Goal: Information Seeking & Learning: Find specific fact

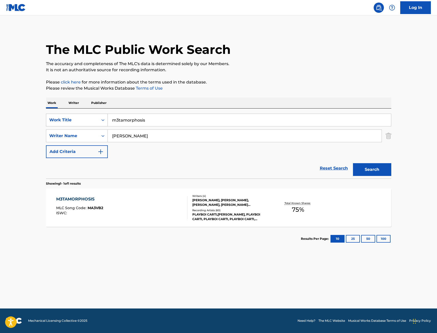
drag, startPoint x: 154, startPoint y: 116, endPoint x: 99, endPoint y: 118, distance: 54.9
click at [100, 118] on div "SearchWithCriteria67f3c37a-aa04-4bc9-8d35-f97a45b433be Work Title m3tamorphosis" at bounding box center [218, 120] width 345 height 13
type input "bed of roses"
type input "[PERSON_NAME]"
click at [353, 163] on button "Search" at bounding box center [372, 169] width 38 height 13
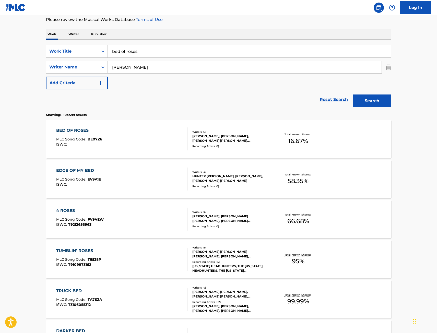
scroll to position [77, 0]
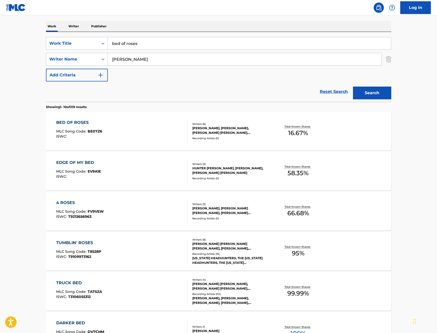
click at [162, 132] on div "BED OF ROSES MLC Song Code : BE07Z6 ISWC :" at bounding box center [121, 130] width 131 height 23
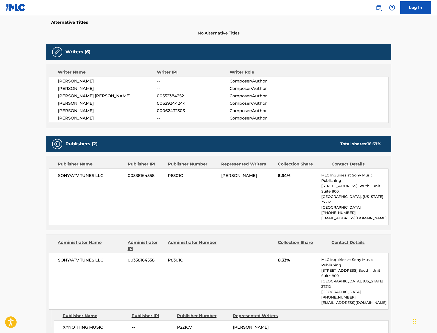
scroll to position [153, 0]
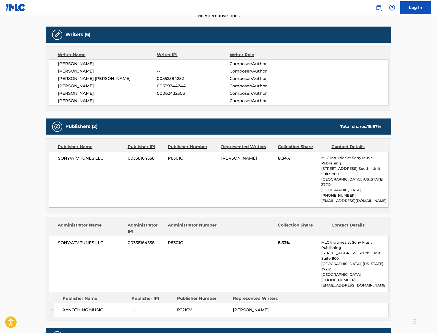
click at [9, 172] on main "< Back to public search results Copy work link BED OF ROSES Work Detail Member …" at bounding box center [218, 115] width 437 height 506
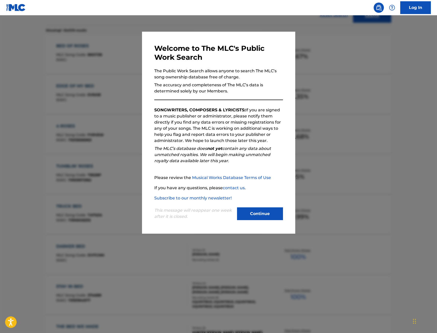
scroll to position [77, 0]
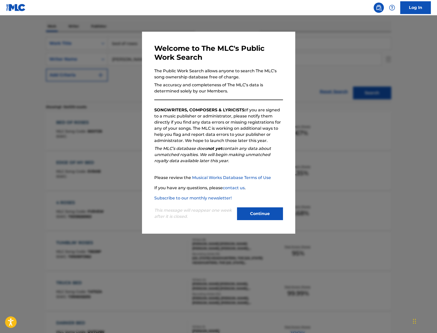
click at [129, 171] on div at bounding box center [218, 181] width 437 height 333
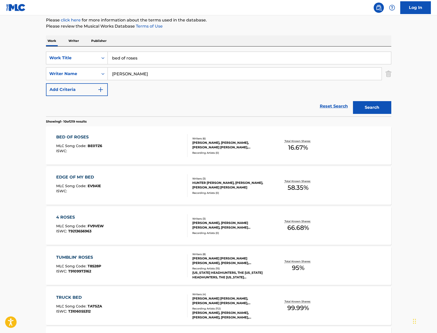
scroll to position [51, 0]
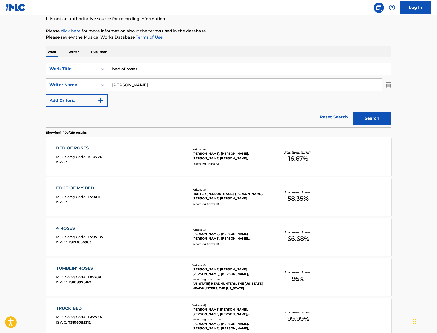
click at [149, 152] on div "BED OF ROSES MLC Song Code : BE07Z6 ISWC :" at bounding box center [121, 156] width 131 height 23
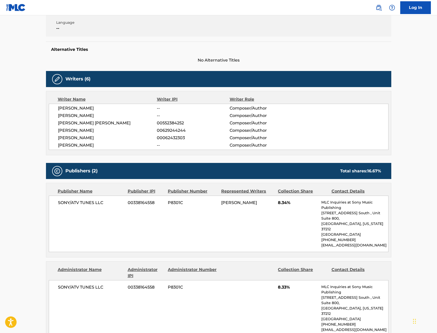
scroll to position [153, 0]
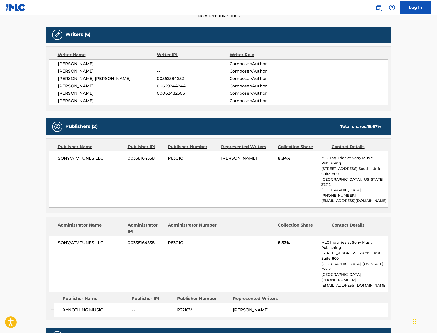
click at [20, 176] on main "< Back to public search results Copy work link BED OF ROSES Work Detail Member …" at bounding box center [218, 115] width 437 height 506
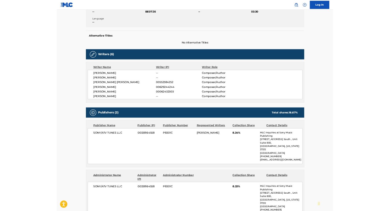
scroll to position [51, 0]
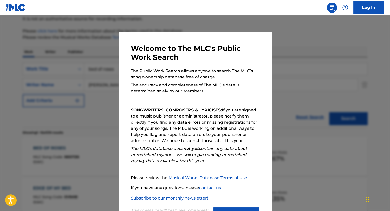
click at [87, 68] on div at bounding box center [195, 120] width 390 height 211
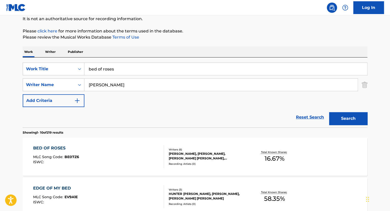
drag, startPoint x: 128, startPoint y: 70, endPoint x: 109, endPoint y: 69, distance: 18.4
click at [109, 69] on input "bed of roses" at bounding box center [225, 69] width 283 height 12
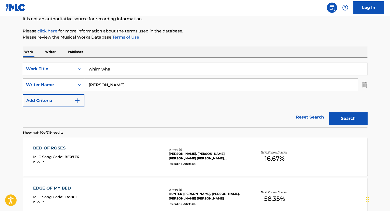
type input "whim whammie"
drag, startPoint x: 114, startPoint y: 85, endPoint x: 69, endPoint y: 87, distance: 44.7
click at [69, 87] on div "SearchWithCriteria573004bf-d1f6-41c1-9778-2727bedc0c51 Writer Name [PERSON_NAME]" at bounding box center [195, 84] width 345 height 13
type input "g"
click at [329, 112] on button "Search" at bounding box center [348, 118] width 38 height 13
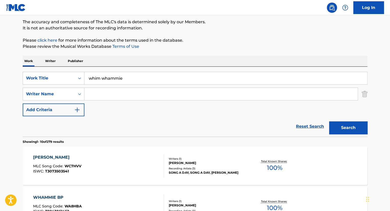
scroll to position [38, 0]
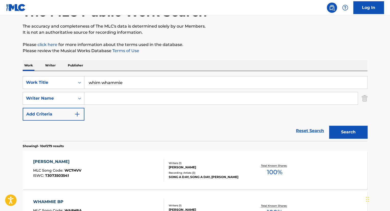
click at [129, 81] on input "whim whammie" at bounding box center [225, 82] width 283 height 12
type input "whim whamiee"
click at [329, 126] on button "Search" at bounding box center [348, 132] width 38 height 13
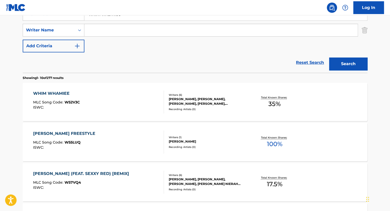
scroll to position [108, 0]
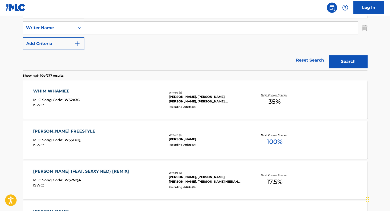
click at [128, 99] on div "WHIM WHAMIEE MLC Song Code : W52V3C ISWC :" at bounding box center [98, 99] width 131 height 23
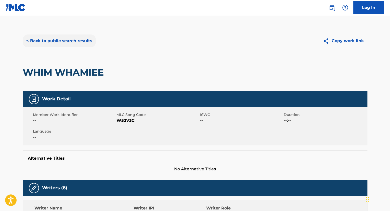
click at [39, 37] on button "< Back to public search results" at bounding box center [59, 40] width 73 height 13
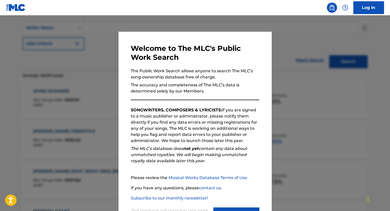
scroll to position [118, 0]
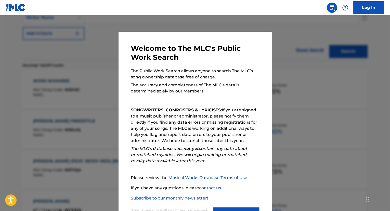
click at [102, 99] on div at bounding box center [195, 120] width 390 height 211
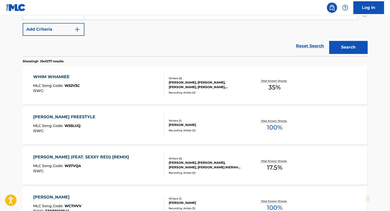
scroll to position [114, 0]
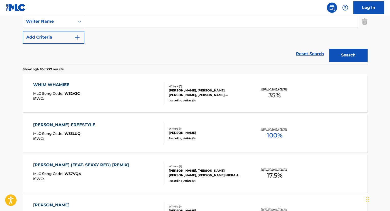
click at [106, 97] on div "WHIM WHAMIEE MLC Song Code : W52V3C ISWC :" at bounding box center [98, 93] width 131 height 23
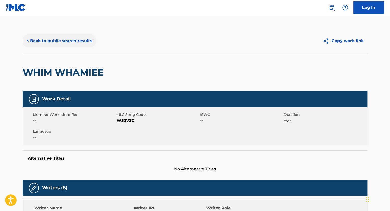
click at [46, 44] on button "< Back to public search results" at bounding box center [59, 40] width 73 height 13
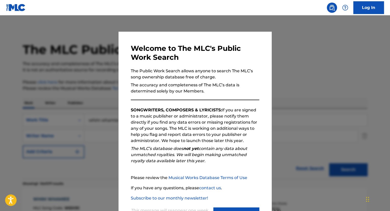
scroll to position [112, 0]
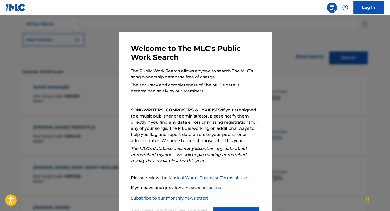
click at [22, 82] on div at bounding box center [195, 120] width 390 height 211
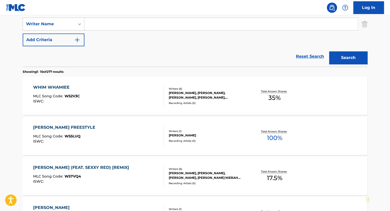
click at [134, 100] on div "WHIM WHAMIEE MLC Song Code : W52V3C ISWC :" at bounding box center [98, 95] width 131 height 23
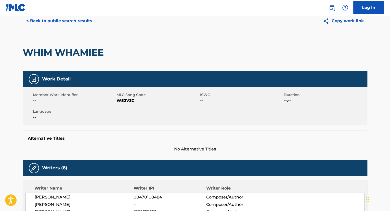
scroll to position [12, 0]
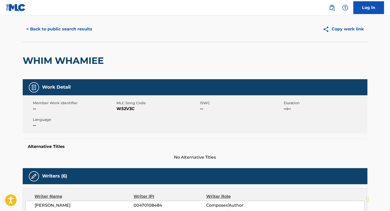
drag, startPoint x: 20, startPoint y: 51, endPoint x: 17, endPoint y: 51, distance: 2.7
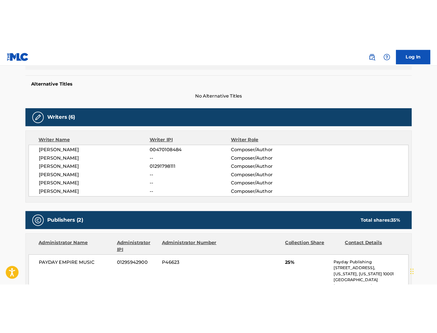
scroll to position [0, 0]
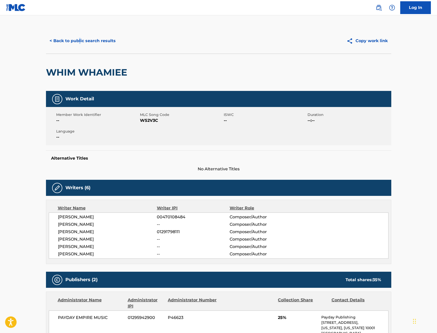
click at [79, 32] on div "< Back to public search results Copy work link" at bounding box center [218, 41] width 345 height 26
click at [99, 41] on button "< Back to public search results" at bounding box center [82, 40] width 73 height 13
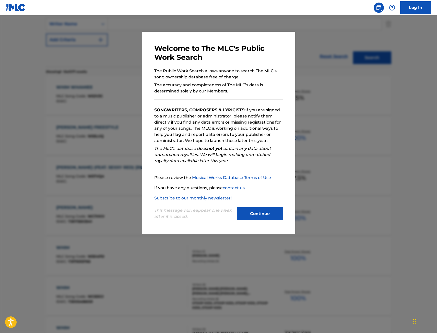
drag, startPoint x: 33, startPoint y: 105, endPoint x: 63, endPoint y: 96, distance: 30.5
click at [33, 105] on div at bounding box center [218, 181] width 437 height 333
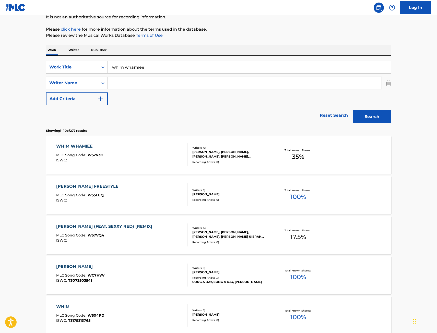
scroll to position [10, 0]
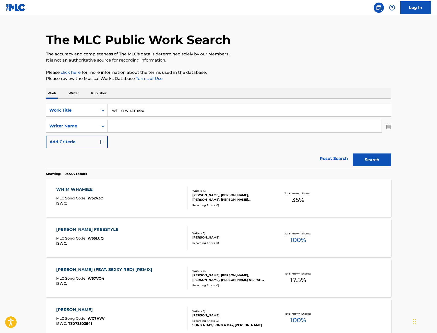
drag, startPoint x: 112, startPoint y: 113, endPoint x: 53, endPoint y: 121, distance: 60.0
click at [57, 120] on div "SearchWithCriteria67f3c37a-aa04-4bc9-8d35-f97a45b433be Work Title whim whamiee …" at bounding box center [218, 126] width 345 height 44
type input "[GEOGRAPHIC_DATA]"
click at [353, 153] on button "Search" at bounding box center [372, 159] width 38 height 13
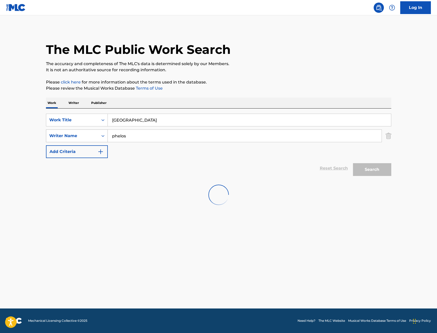
scroll to position [0, 0]
type input "[PERSON_NAME]"
click at [353, 163] on button "Search" at bounding box center [372, 169] width 38 height 13
drag, startPoint x: 154, startPoint y: 115, endPoint x: 92, endPoint y: 123, distance: 62.6
click at [91, 121] on div "SearchWithCriteria67f3c37a-aa04-4bc9-8d35-f97a45b433be Work Title miami" at bounding box center [218, 120] width 345 height 13
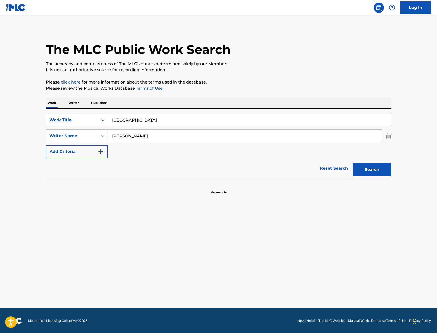
paste input "Good Bad Ugly"
type input "Good Bad Ugly"
click at [131, 139] on input "[PERSON_NAME]" at bounding box center [245, 136] width 274 height 12
click at [353, 163] on button "Search" at bounding box center [372, 169] width 38 height 13
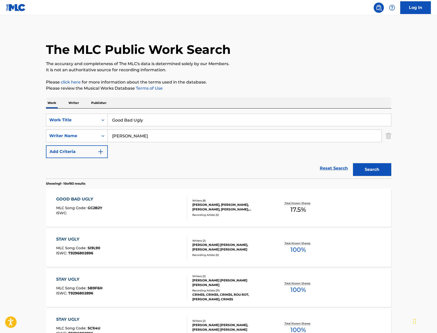
click at [129, 201] on div "GOOD BAD UGLY MLC Song Code : GC2B2Y ISWC :" at bounding box center [121, 207] width 131 height 23
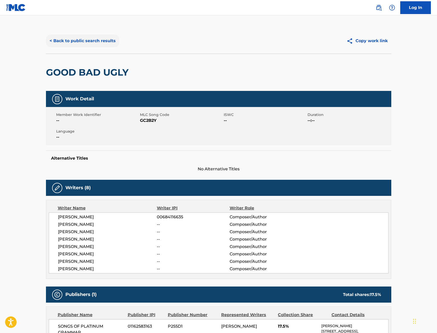
click at [77, 38] on button "< Back to public search results" at bounding box center [82, 40] width 73 height 13
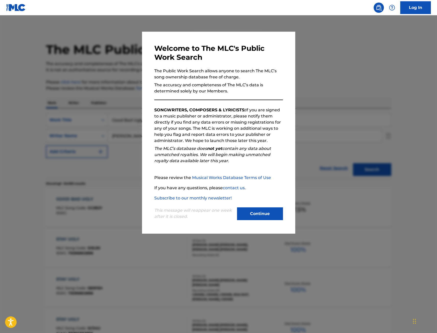
click at [65, 196] on div at bounding box center [218, 181] width 437 height 333
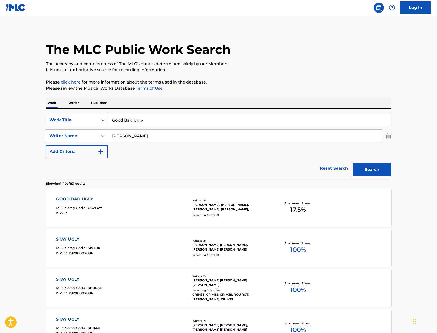
drag, startPoint x: 177, startPoint y: 120, endPoint x: 55, endPoint y: 122, distance: 121.7
click at [80, 123] on div "SearchWithCriteria67f3c37a-aa04-4bc9-8d35-f97a45b433be Work Title Good Bad Ugly" at bounding box center [218, 120] width 345 height 13
paste input "Rolling Thunder"
type input "Rolling Thunder"
click at [353, 163] on button "Search" at bounding box center [372, 169] width 38 height 13
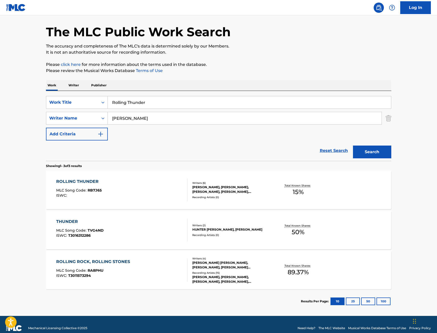
scroll to position [25, 0]
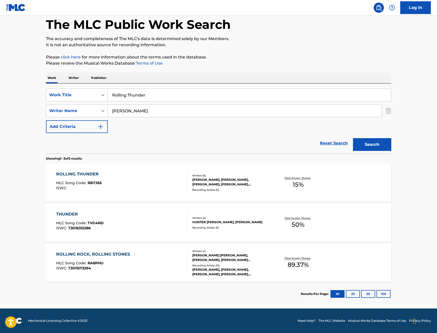
click at [164, 188] on div "ROLLING THUNDER MLC Song Code : RB7J65 ISWC :" at bounding box center [121, 182] width 131 height 23
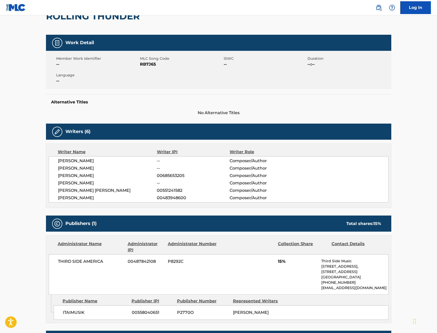
scroll to position [51, 0]
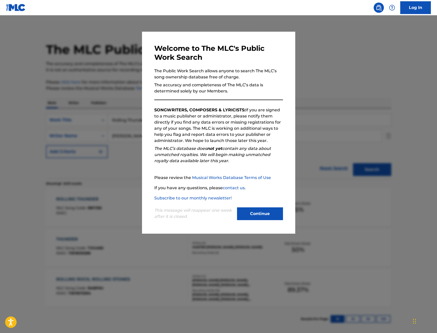
click at [122, 183] on div at bounding box center [218, 181] width 437 height 333
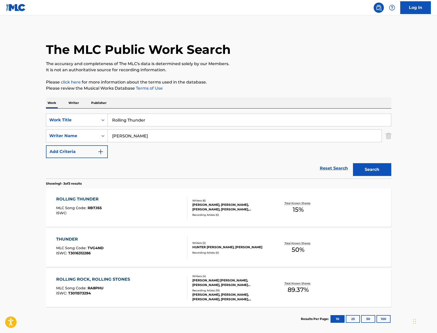
drag, startPoint x: 152, startPoint y: 120, endPoint x: 19, endPoint y: 126, distance: 133.8
click at [19, 126] on main "The MLC Public Work Search The accuracy and completeness of The MLC's data is d…" at bounding box center [218, 174] width 437 height 318
paste input "[GEOGRAPHIC_DATA]"
type input "[GEOGRAPHIC_DATA]"
type input "rampias"
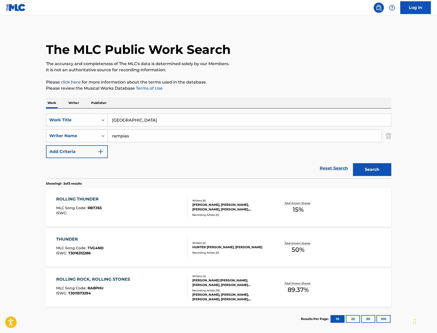
click at [353, 163] on button "Search" at bounding box center [372, 169] width 38 height 13
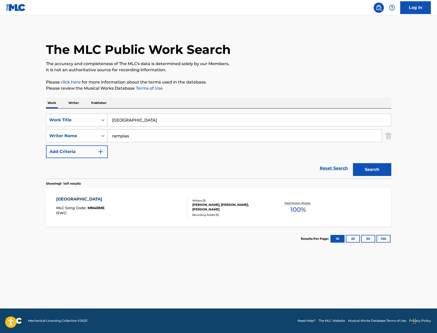
click at [181, 201] on div "MIAMI MLC Song Code : MN4RME ISWC :" at bounding box center [121, 207] width 131 height 23
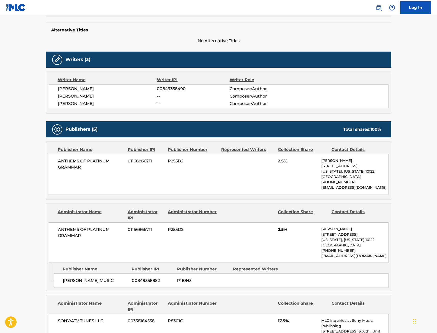
scroll to position [153, 0]
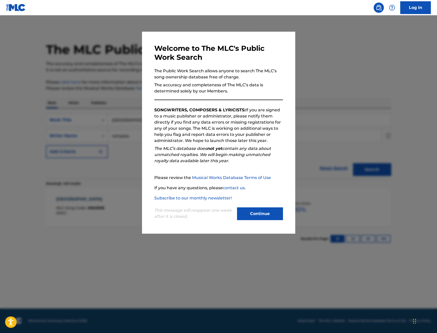
click at [49, 212] on div at bounding box center [218, 181] width 437 height 333
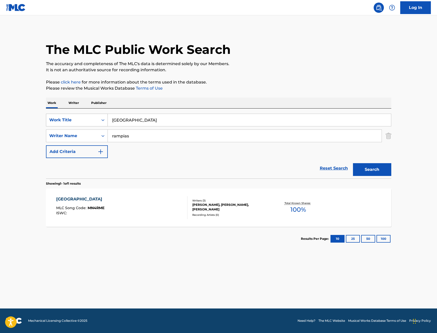
drag, startPoint x: 141, startPoint y: 121, endPoint x: 58, endPoint y: 122, distance: 82.9
click at [58, 122] on div "SearchWithCriteria67f3c37a-aa04-4bc9-8d35-f97a45b433be Work Title MIAMI" at bounding box center [218, 120] width 345 height 13
paste input "Good Bad Ugly"
type input "Good Bad Ugly"
type input "[PERSON_NAME]"
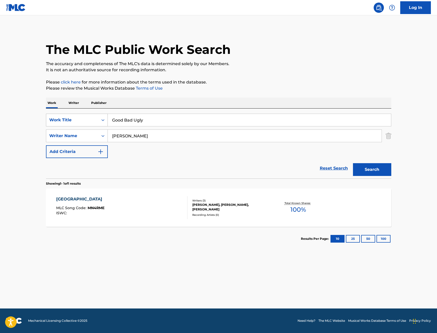
click at [353, 163] on button "Search" at bounding box center [372, 169] width 38 height 13
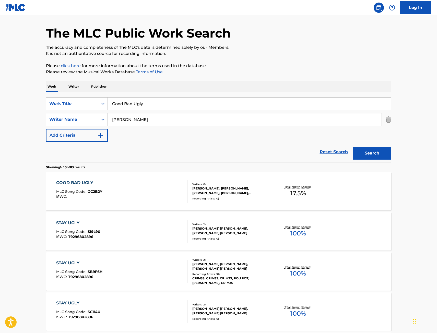
scroll to position [26, 0]
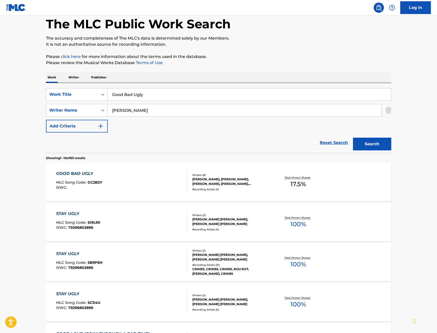
click at [151, 187] on div "GOOD BAD UGLY MLC Song Code : GC2B2Y ISWC :" at bounding box center [121, 181] width 131 height 23
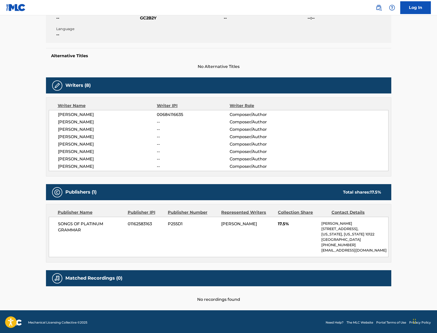
scroll to position [104, 0]
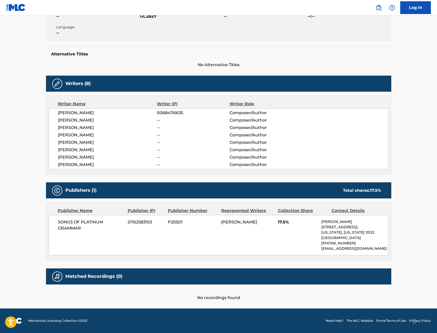
click at [37, 152] on main "< Back to public search results Copy work link GOOD BAD UGLY Work Detail Member…" at bounding box center [218, 109] width 437 height 397
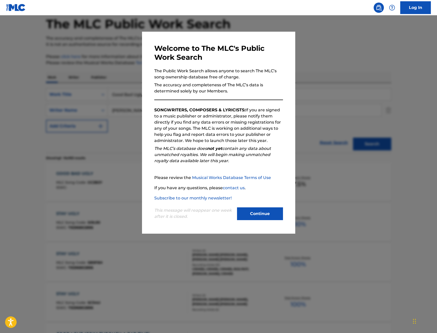
click at [81, 133] on div at bounding box center [218, 181] width 437 height 333
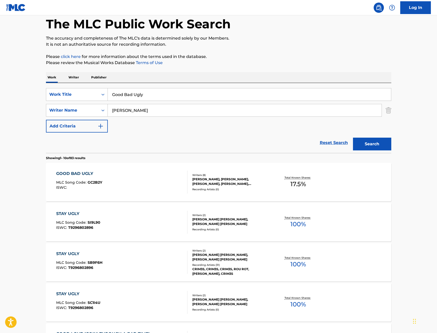
drag, startPoint x: 155, startPoint y: 94, endPoint x: 11, endPoint y: 94, distance: 144.1
click at [18, 94] on main "The MLC Public Work Search The accuracy and completeness of The MLC's data is d…" at bounding box center [218, 290] width 437 height 601
click at [353, 138] on button "Search" at bounding box center [372, 144] width 38 height 13
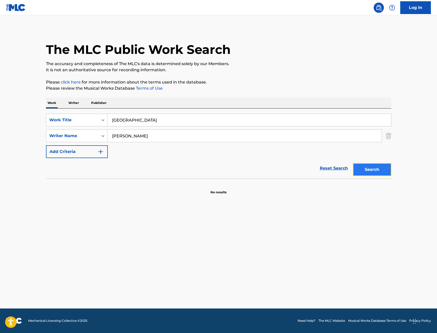
click at [361, 165] on button "Search" at bounding box center [372, 169] width 38 height 13
drag, startPoint x: 130, startPoint y: 117, endPoint x: 75, endPoint y: 119, distance: 55.4
click at [84, 119] on div "SearchWithCriteria67f3c37a-aa04-4bc9-8d35-f97a45b433be Work Title miami" at bounding box center [218, 120] width 345 height 13
paste input "So High"
type input "So High"
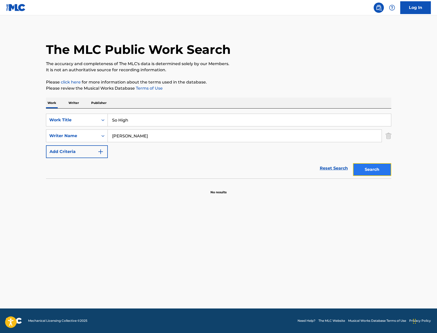
click at [371, 165] on button "Search" at bounding box center [372, 169] width 38 height 13
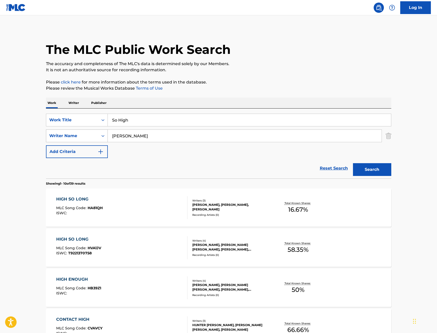
drag, startPoint x: 134, startPoint y: 133, endPoint x: 58, endPoint y: 138, distance: 76.5
click at [58, 138] on div "SearchWithCriteria573004bf-d1f6-41c1-9778-2727bedc0c51 Writer Name [PERSON_NAME]" at bounding box center [218, 135] width 345 height 13
type input "[PERSON_NAME]"
click at [353, 163] on button "Search" at bounding box center [372, 169] width 38 height 13
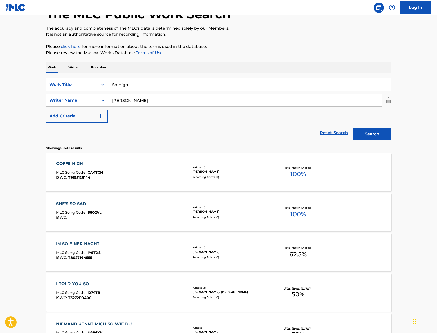
scroll to position [51, 0]
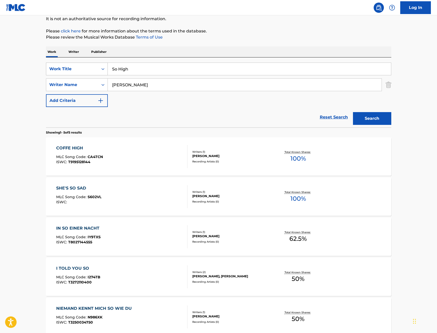
click at [84, 72] on div "SearchWithCriteria67f3c37a-aa04-4bc9-8d35-f97a45b433be Work Title So High" at bounding box center [218, 69] width 345 height 13
drag, startPoint x: 133, startPoint y: 69, endPoint x: 49, endPoint y: 75, distance: 84.2
click at [57, 74] on div "SearchWithCriteria67f3c37a-aa04-4bc9-8d35-f97a45b433be Work Title So High" at bounding box center [218, 69] width 345 height 13
paste input "Overdrive"
type input "Overdrive"
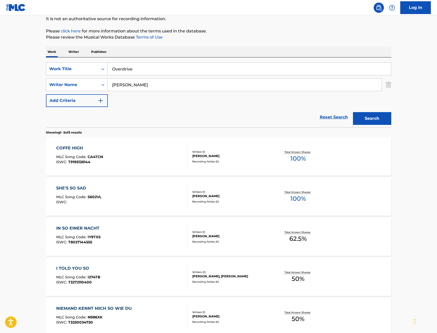
click at [353, 112] on button "Search" at bounding box center [372, 118] width 38 height 13
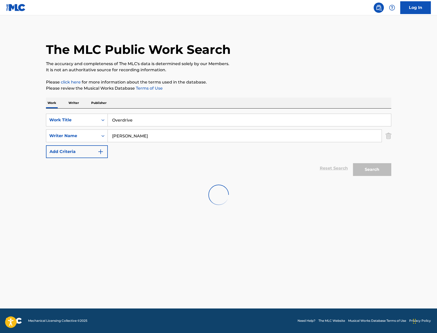
scroll to position [0, 0]
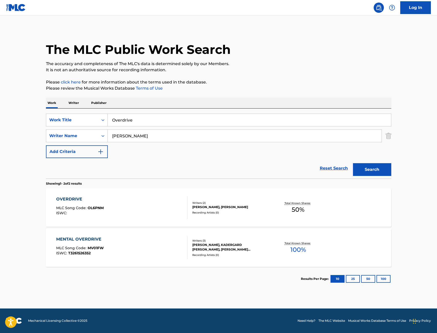
click at [152, 212] on div "OVERDRIVE MLC Song Code : OL6PNM ISWC :" at bounding box center [121, 207] width 131 height 23
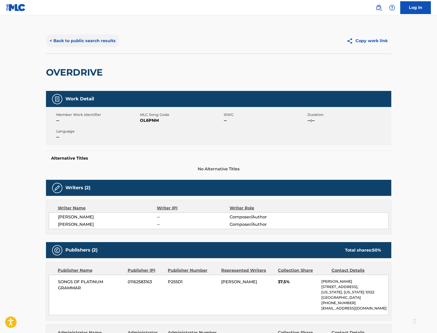
click at [98, 42] on button "< Back to public search results" at bounding box center [82, 40] width 73 height 13
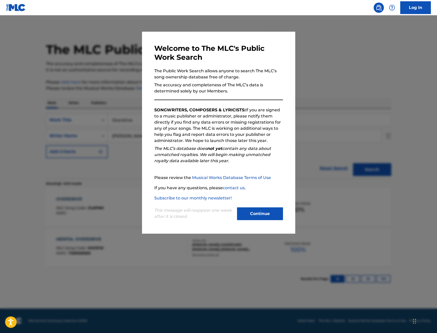
click at [126, 105] on div at bounding box center [218, 181] width 437 height 333
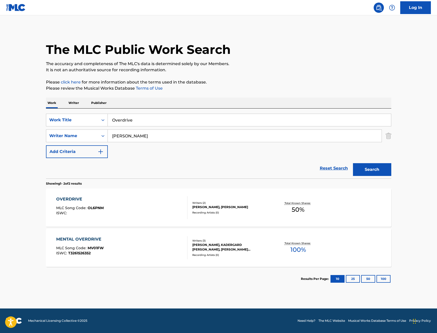
drag, startPoint x: 28, startPoint y: 124, endPoint x: 24, endPoint y: 124, distance: 4.3
click at [26, 124] on main "The MLC Public Work Search The accuracy and completeness of The MLC's data is d…" at bounding box center [218, 161] width 437 height 293
paste input "Midwestern Goodbyes"
type input "Midwestern Goodbyes"
click at [353, 163] on button "Search" at bounding box center [372, 169] width 38 height 13
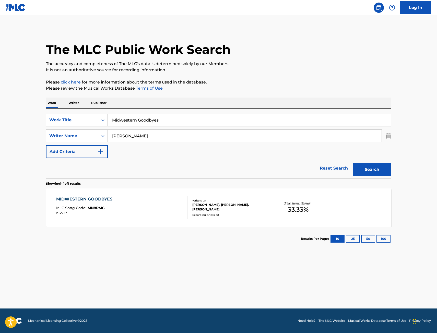
click at [102, 213] on div "ISWC :" at bounding box center [85, 213] width 59 height 4
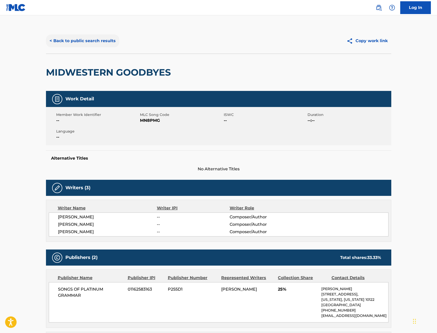
click at [106, 42] on button "< Back to public search results" at bounding box center [82, 40] width 73 height 13
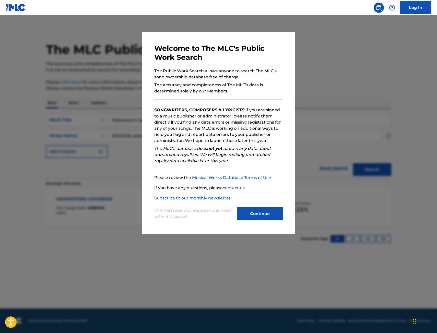
click at [96, 86] on div at bounding box center [218, 181] width 437 height 333
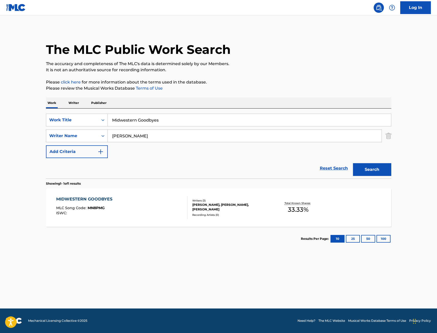
drag, startPoint x: 177, startPoint y: 119, endPoint x: -3, endPoint y: 126, distance: 179.7
click at [0, 126] on html "Accessibility Screen-Reader Guide, Feedback, and Issue Reporting | New window 0…" at bounding box center [218, 166] width 437 height 333
paste input "Head West"
type input "Head West"
click at [353, 163] on button "Search" at bounding box center [372, 169] width 38 height 13
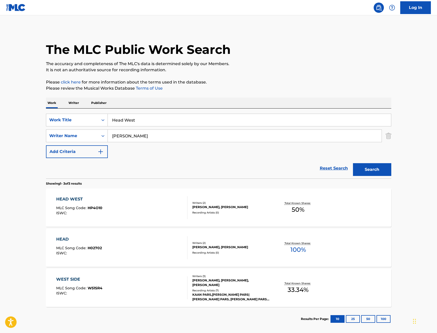
click at [136, 210] on div "HEAD WEST MLC Song Code : HP4O10 ISWC :" at bounding box center [121, 207] width 131 height 23
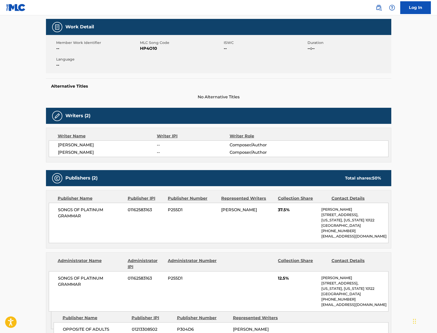
scroll to position [77, 0]
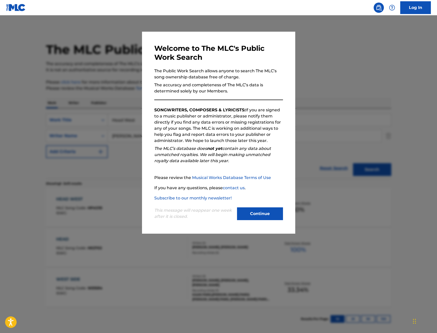
drag, startPoint x: 84, startPoint y: 118, endPoint x: 98, endPoint y: 115, distance: 14.3
click at [85, 118] on div at bounding box center [218, 181] width 437 height 333
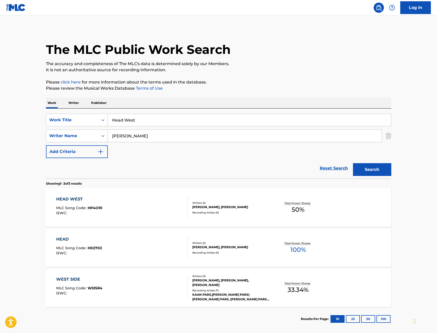
drag, startPoint x: 136, startPoint y: 121, endPoint x: 24, endPoint y: 125, distance: 111.3
click at [30, 125] on main "The MLC Public Work Search The accuracy and completeness of The MLC's data is d…" at bounding box center [218, 174] width 437 height 318
paste input "Fireflies"
type input "Fireflies"
click at [353, 163] on button "Search" at bounding box center [372, 169] width 38 height 13
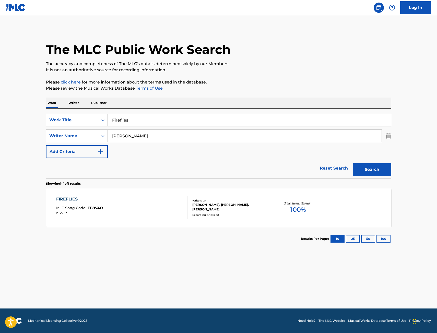
click at [101, 202] on div "FIREFLIES" at bounding box center [79, 199] width 47 height 6
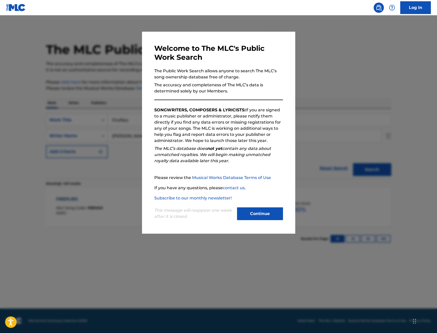
click at [104, 112] on div at bounding box center [218, 181] width 437 height 333
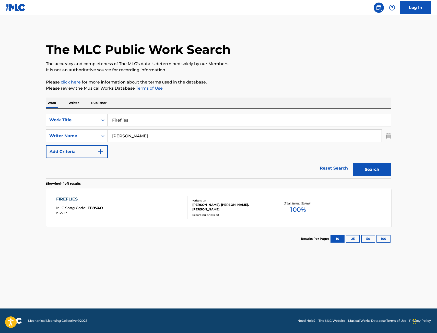
drag, startPoint x: 134, startPoint y: 122, endPoint x: 57, endPoint y: 123, distance: 76.3
click at [59, 123] on div "SearchWithCriteria67f3c37a-aa04-4bc9-8d35-f97a45b433be Work Title Fireflies" at bounding box center [218, 120] width 345 height 13
paste input "Wanderlust"
type input "Wanderlust"
click at [360, 166] on button "Search" at bounding box center [372, 169] width 38 height 13
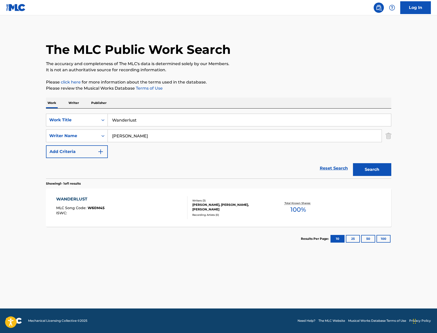
click at [142, 205] on div "WANDERLUST MLC Song Code : W60M45 ISWC :" at bounding box center [121, 207] width 131 height 23
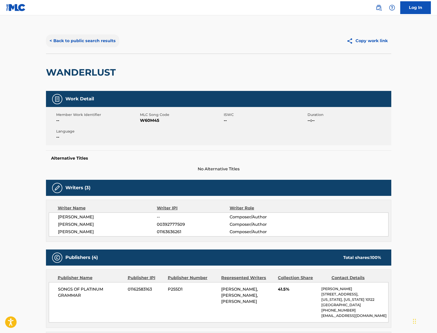
click at [70, 42] on button "< Back to public search results" at bounding box center [82, 40] width 73 height 13
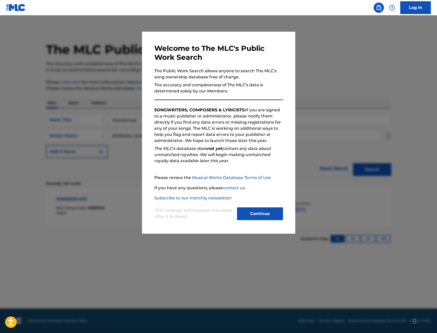
click at [55, 78] on div at bounding box center [218, 181] width 437 height 333
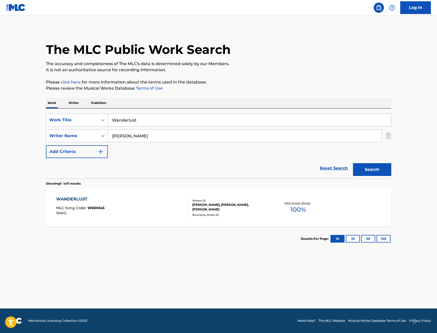
drag, startPoint x: 156, startPoint y: 123, endPoint x: 42, endPoint y: 120, distance: 113.6
click at [45, 120] on div "The MLC Public Work Search The accuracy and completeness of The MLC's data is d…" at bounding box center [218, 139] width 357 height 222
paste input "BULLY GVNG (feat. Ele Banks Llc4)"
type input "BULLY GVNG (feat. Ele Banks Llc4)"
drag, startPoint x: 133, startPoint y: 137, endPoint x: 23, endPoint y: 138, distance: 109.5
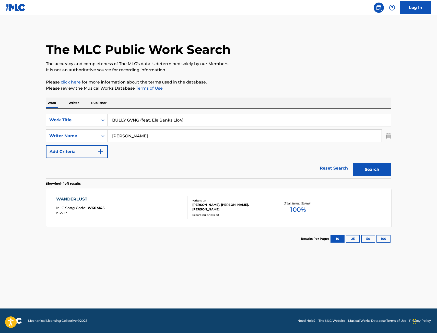
click at [43, 138] on div "The MLC Public Work Search The accuracy and completeness of The MLC's data is d…" at bounding box center [218, 139] width 357 height 222
type input "[PERSON_NAME]"
click at [353, 163] on button "Search" at bounding box center [372, 169] width 38 height 13
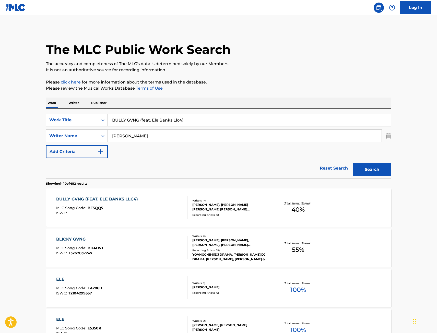
click at [118, 203] on div "BULLY GVNG (FEAT. ELE BANKS LLC4) MLC Song Code : BF5QQ5 ISWC :" at bounding box center [98, 207] width 84 height 23
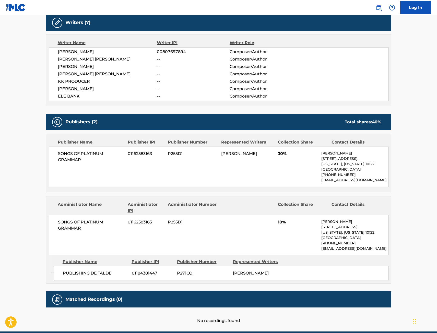
scroll to position [193, 0]
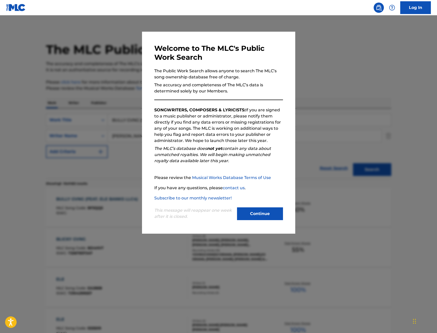
click at [114, 97] on div at bounding box center [218, 181] width 437 height 333
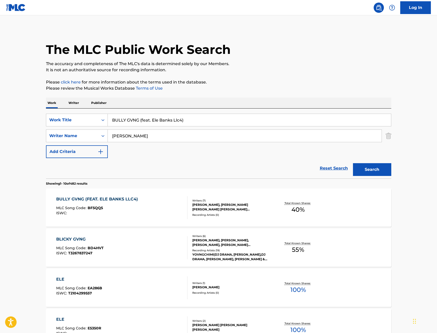
drag, startPoint x: 143, startPoint y: 122, endPoint x: 16, endPoint y: 126, distance: 127.4
click at [19, 126] on main "The MLC Public Work Search The accuracy and completeness of The MLC's data is d…" at bounding box center [218, 315] width 437 height 601
paste input "MUERTO"
type input "MUERTO"
click at [353, 163] on button "Search" at bounding box center [372, 169] width 38 height 13
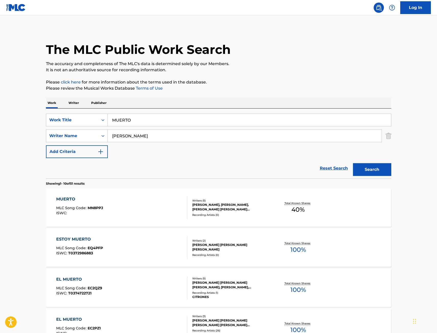
click at [136, 208] on div "MUERTO MLC Song Code : MN8PPJ ISWC :" at bounding box center [121, 207] width 131 height 23
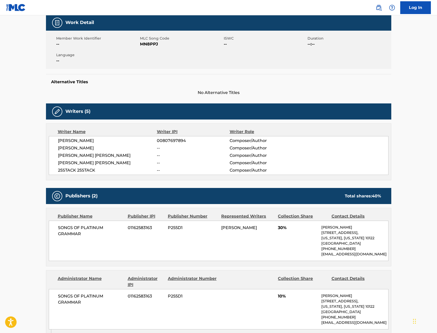
scroll to position [77, 0]
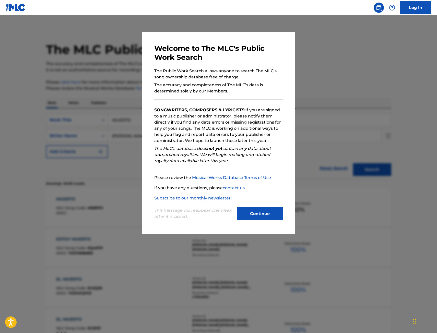
click at [66, 136] on div at bounding box center [218, 181] width 437 height 333
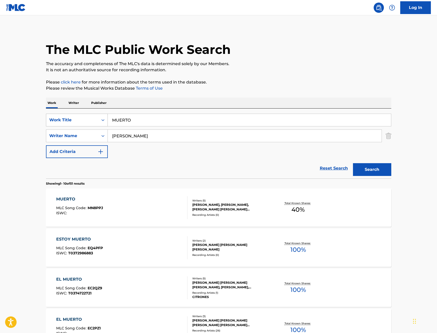
drag, startPoint x: 154, startPoint y: 114, endPoint x: 70, endPoint y: 117, distance: 84.5
click at [72, 117] on div "SearchWithCriteria67f3c37a-aa04-4bc9-8d35-f97a45b433be Work Title MUERTO" at bounding box center [218, 120] width 345 height 13
drag, startPoint x: 114, startPoint y: 125, endPoint x: 72, endPoint y: 126, distance: 41.6
click at [72, 126] on div "SearchWithCriteria67f3c37a-aa04-4bc9-8d35-f97a45b433be Work Title MUERTO Search…" at bounding box center [218, 136] width 345 height 44
click at [169, 123] on input "MUERTO" at bounding box center [249, 120] width 283 height 12
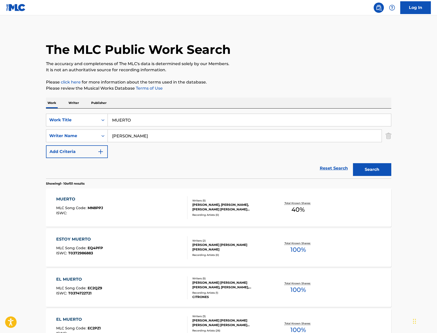
click at [169, 123] on input "MUERTO" at bounding box center [249, 120] width 283 height 12
click at [387, 164] on button "Search" at bounding box center [372, 169] width 38 height 13
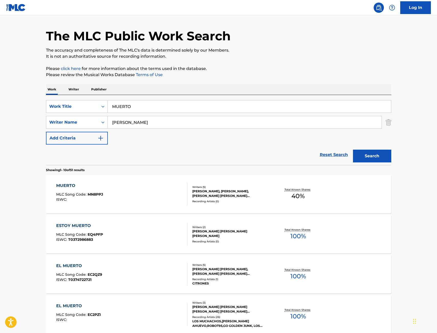
scroll to position [26, 0]
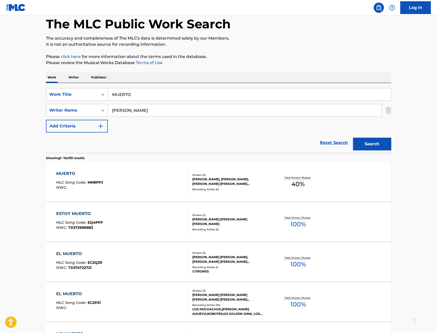
click at [131, 181] on div "MUERTO MLC Song Code : MN8PPJ ISWC :" at bounding box center [121, 181] width 131 height 23
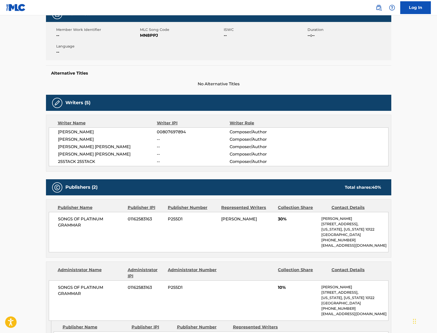
scroll to position [102, 0]
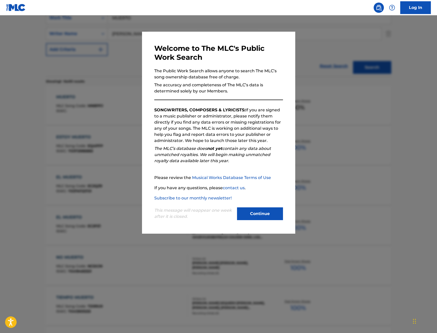
scroll to position [26, 0]
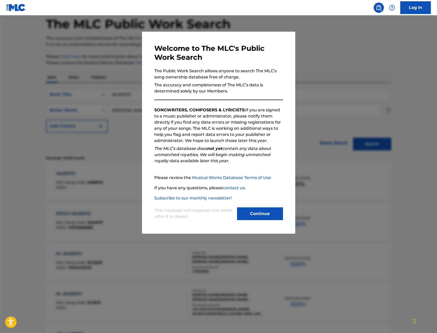
click at [102, 72] on div at bounding box center [218, 181] width 437 height 333
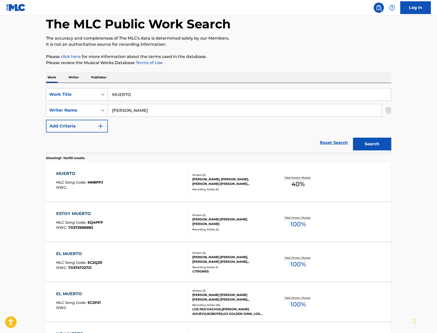
drag, startPoint x: 146, startPoint y: 92, endPoint x: 65, endPoint y: 101, distance: 81.3
click at [70, 101] on div "SearchWithCriteria67f3c37a-aa04-4bc9-8d35-f97a45b433be Work Title MUERTO" at bounding box center [218, 94] width 345 height 13
paste input "LLPL (feat. DimeWest)"
type input "LLPL (feat. DimeWest)"
click at [377, 148] on button "Search" at bounding box center [372, 144] width 38 height 13
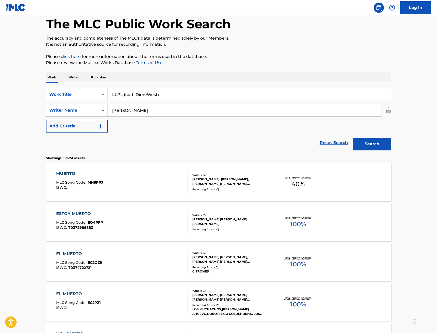
scroll to position [0, 0]
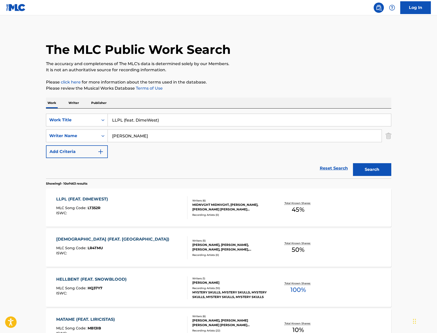
click at [128, 201] on div "LLPL (FEAT. DIMEWEST) MLC Song Code : LT352R ISWC :" at bounding box center [121, 207] width 131 height 23
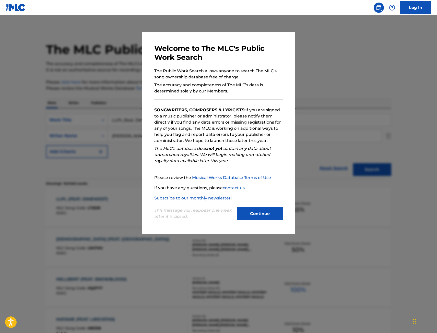
click at [33, 158] on div at bounding box center [218, 181] width 437 height 333
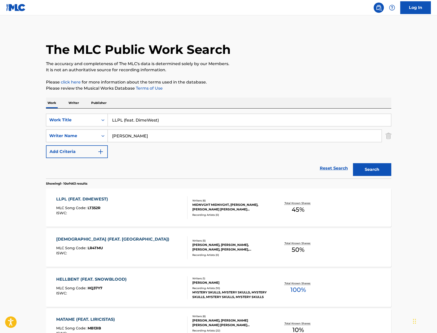
drag, startPoint x: 159, startPoint y: 120, endPoint x: 63, endPoint y: 131, distance: 96.0
click at [67, 131] on div "SearchWithCriteria67f3c37a-aa04-4bc9-8d35-f97a45b433be Work Title LLPL (feat. D…" at bounding box center [218, 136] width 345 height 44
paste input "it is, it isn't"
type input "it is, it isn't"
type input "hill"
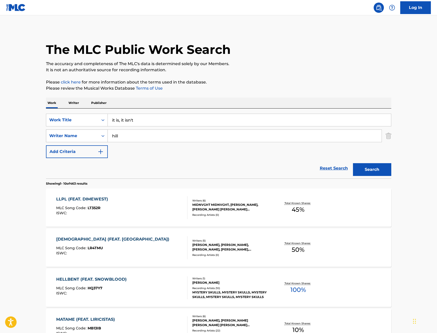
click at [353, 163] on button "Search" at bounding box center [372, 169] width 38 height 13
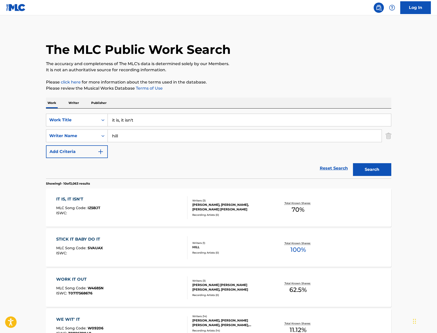
drag, startPoint x: 21, startPoint y: 112, endPoint x: 24, endPoint y: 112, distance: 3.6
click at [21, 112] on main "The MLC Public Work Search The accuracy and completeness of The MLC's data is d…" at bounding box center [218, 315] width 437 height 601
drag, startPoint x: 148, startPoint y: 118, endPoint x: 78, endPoint y: 122, distance: 69.8
click at [78, 122] on div "SearchWithCriteria67f3c37a-aa04-4bc9-8d35-f97a45b433be Work Title it is, it isn…" at bounding box center [218, 120] width 345 height 13
paste input "Magic"
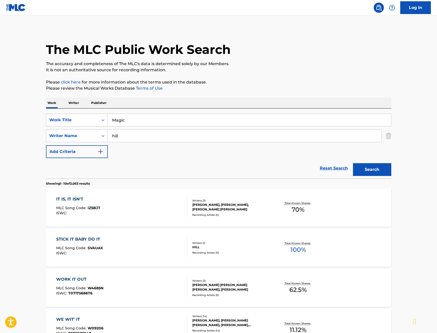
type input "Magic"
drag, startPoint x: 129, startPoint y: 135, endPoint x: 91, endPoint y: 137, distance: 37.8
click at [89, 137] on div "SearchWithCriteria573004bf-d1f6-41c1-9778-2727bedc0c51 Writer Name hill" at bounding box center [218, 135] width 345 height 13
type input "doderer"
click at [353, 163] on button "Search" at bounding box center [372, 169] width 38 height 13
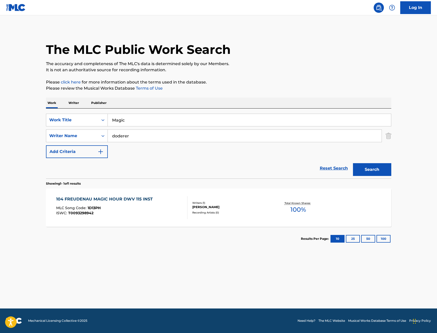
click at [126, 214] on div "ISWC : T0093298942" at bounding box center [105, 213] width 99 height 4
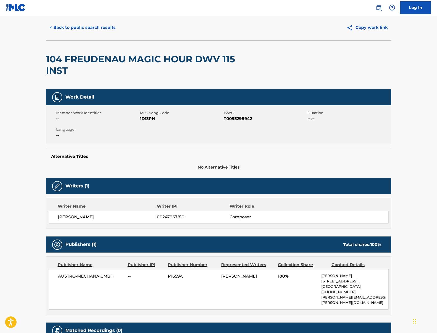
scroll to position [11, 0]
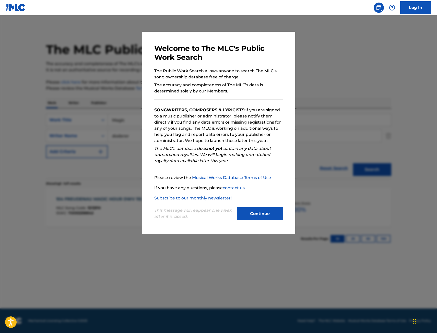
click at [100, 170] on div at bounding box center [218, 181] width 437 height 333
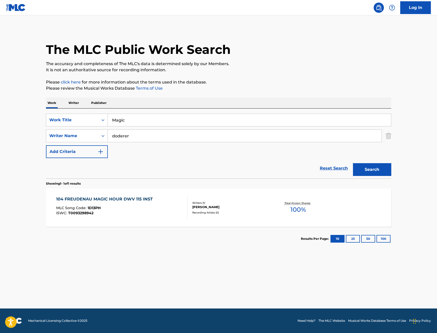
drag, startPoint x: 137, startPoint y: 122, endPoint x: 37, endPoint y: 126, distance: 100.1
click at [33, 125] on main "The MLC Public Work Search The accuracy and completeness of The MLC's data is d…" at bounding box center [218, 161] width 437 height 293
paste input "Did You Love Me"
type input "Did You Love Me"
click at [388, 173] on button "Search" at bounding box center [372, 169] width 38 height 13
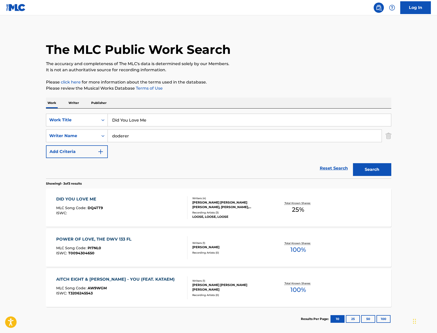
click at [132, 205] on div "DID YOU LOVE ME MLC Song Code : DQ4TT9 ISWC :" at bounding box center [121, 207] width 131 height 23
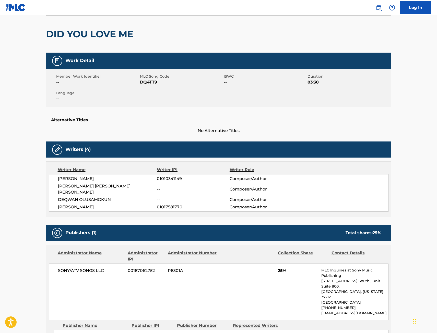
scroll to position [26, 0]
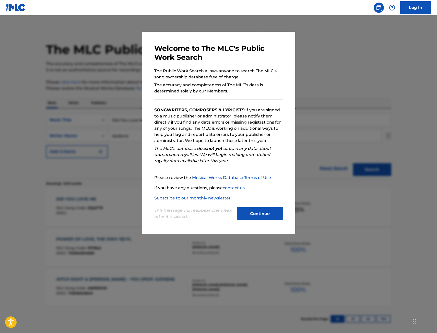
click at [87, 206] on div at bounding box center [218, 181] width 437 height 333
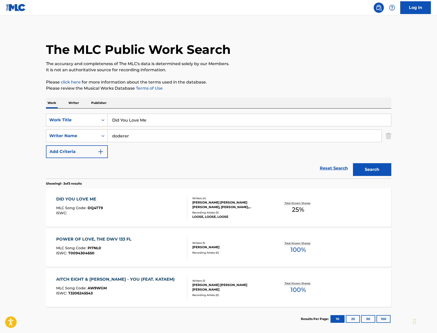
drag, startPoint x: 169, startPoint y: 115, endPoint x: 29, endPoint y: 118, distance: 140.4
click at [29, 118] on main "The MLC Public Work Search The accuracy and completeness of The MLC's data is d…" at bounding box center [218, 174] width 437 height 318
paste input "Happy Breakup!"
type input "Happy Breakup!"
drag, startPoint x: 147, startPoint y: 141, endPoint x: 54, endPoint y: 139, distance: 93.4
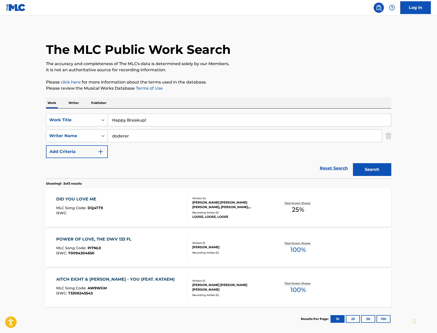
click at [54, 139] on div "SearchWithCriteria573004bf-d1f6-41c1-9778-2727bedc0c51 Writer Name [PERSON_NAME]" at bounding box center [218, 135] width 345 height 13
type input "o"
type input "morgan"
click at [353, 163] on button "Search" at bounding box center [372, 169] width 38 height 13
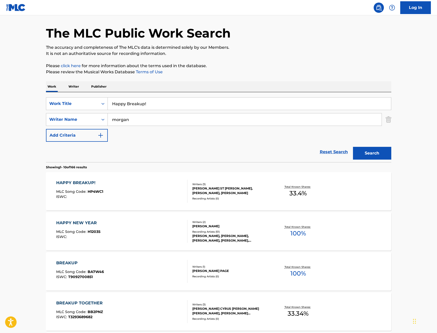
scroll to position [26, 0]
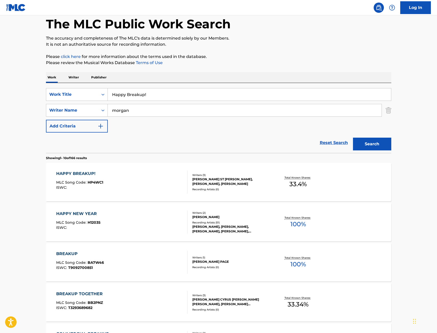
click at [140, 185] on div "HAPPY BREAKUP! MLC Song Code : HP4WC1 ISWC :" at bounding box center [121, 181] width 131 height 23
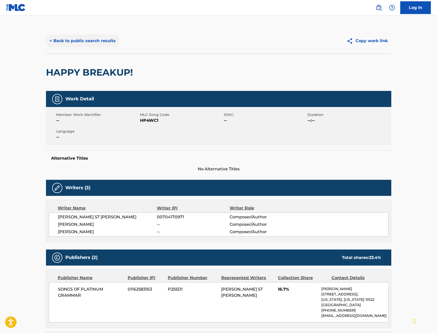
click at [102, 39] on button "< Back to public search results" at bounding box center [82, 40] width 73 height 13
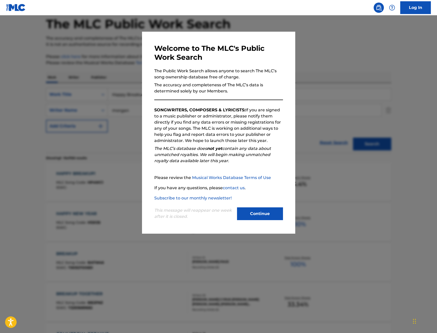
click at [93, 90] on div at bounding box center [218, 181] width 437 height 333
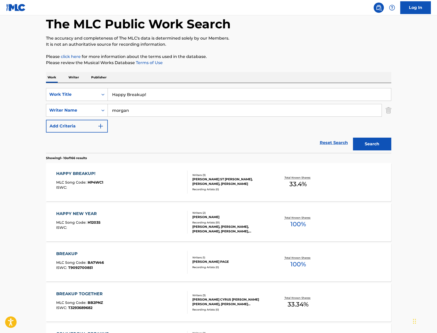
drag, startPoint x: 152, startPoint y: 92, endPoint x: 22, endPoint y: 95, distance: 129.9
click at [30, 95] on main "The MLC Public Work Search The accuracy and completeness of The MLC's data is d…" at bounding box center [218, 290] width 437 height 601
paste input "Crash Out RMX"
type input "Crash Out RMX"
click at [353, 138] on button "Search" at bounding box center [372, 144] width 38 height 13
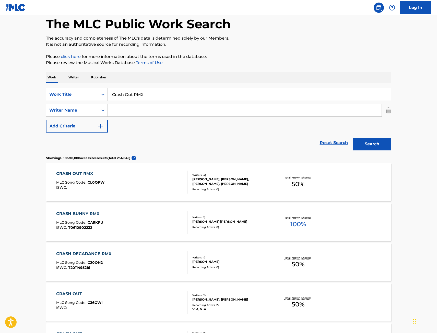
click at [144, 193] on div "CRASH OUT RMX MLC Song Code : CL0QPW ISWC :" at bounding box center [121, 181] width 131 height 23
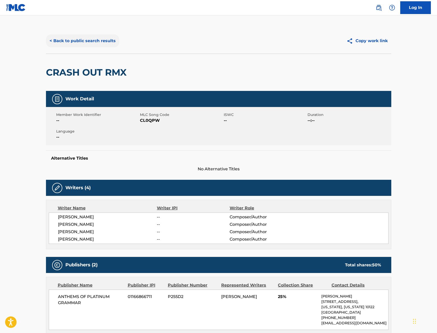
click at [108, 42] on button "< Back to public search results" at bounding box center [82, 40] width 73 height 13
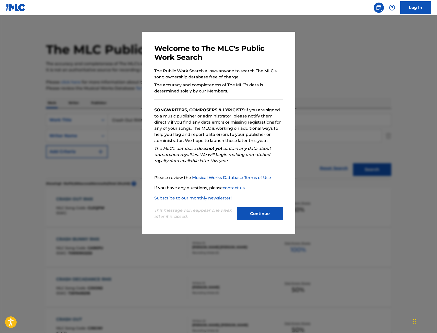
scroll to position [26, 0]
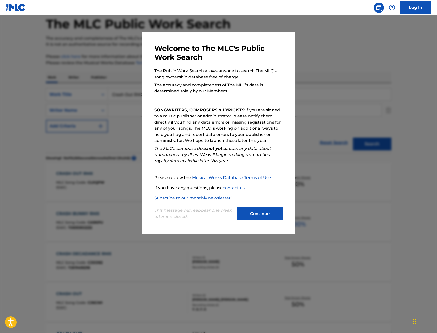
click at [85, 108] on div at bounding box center [218, 181] width 437 height 333
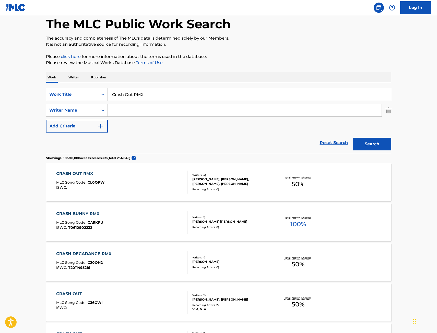
drag, startPoint x: 164, startPoint y: 90, endPoint x: 28, endPoint y: 95, distance: 136.6
click at [35, 96] on main "The MLC Public Work Search The accuracy and completeness of The MLC's data is d…" at bounding box center [218, 290] width 437 height 601
paste input "Daily Freestyle"
type input "Daily Freestyle"
type input "[PERSON_NAME]"
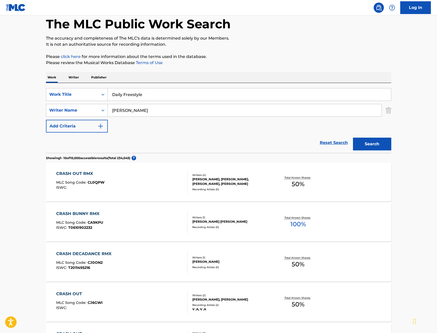
click at [353, 138] on button "Search" at bounding box center [372, 144] width 38 height 13
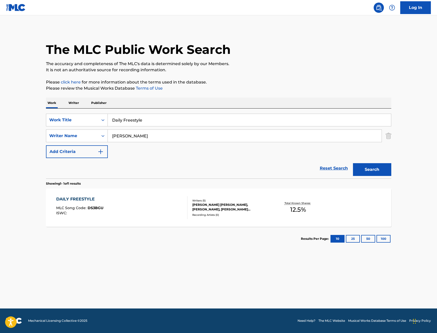
click at [130, 207] on div "DAILY FREESTYLE MLC Song Code : DS3BGU ISWC :" at bounding box center [121, 207] width 131 height 23
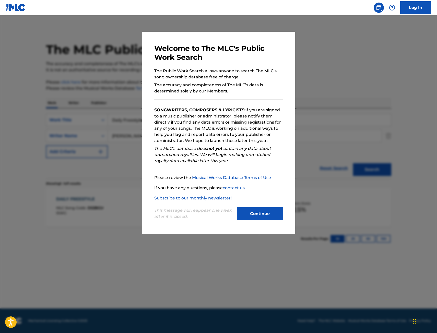
click at [51, 125] on div at bounding box center [218, 181] width 437 height 333
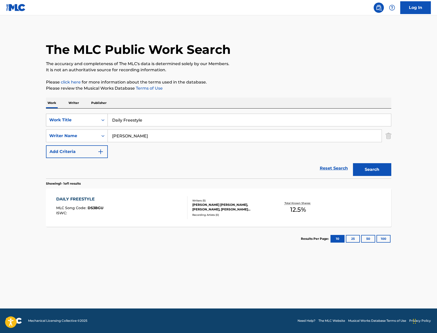
drag, startPoint x: 157, startPoint y: 118, endPoint x: 49, endPoint y: 124, distance: 108.6
click at [92, 122] on div "SearchWithCriteria67f3c37a-aa04-4bc9-8d35-f97a45b433be Work Title Daily Freesty…" at bounding box center [218, 120] width 345 height 13
paste input "please don't leav"
type input "please don't leave"
type input "[PERSON_NAME]"
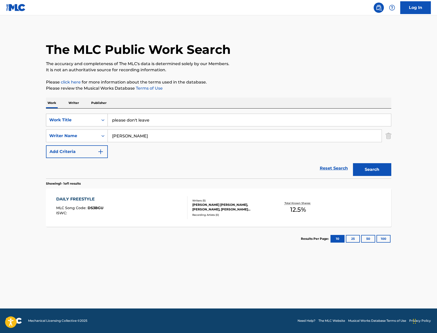
click at [353, 163] on button "Search" at bounding box center [372, 169] width 38 height 13
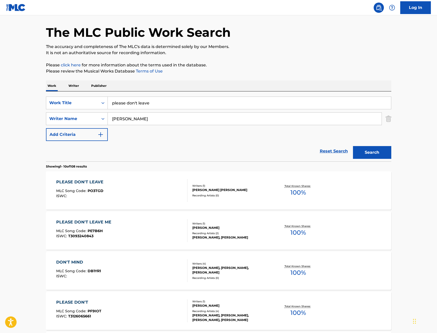
scroll to position [26, 0]
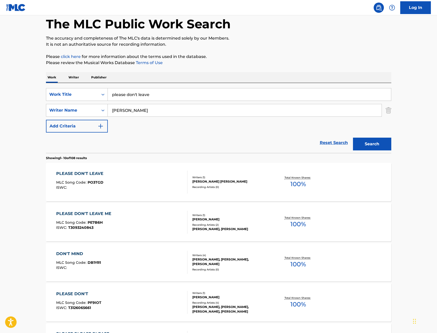
drag, startPoint x: 122, startPoint y: 97, endPoint x: 16, endPoint y: 107, distance: 106.5
click at [19, 107] on main "The MLC Public Work Search The accuracy and completeness of The MLC's data is d…" at bounding box center [218, 290] width 437 height 601
paste input "I saw the light in you"
type input "I saw the light in you"
click at [390, 141] on button "Search" at bounding box center [372, 144] width 38 height 13
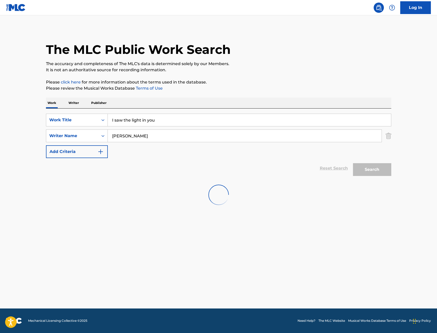
scroll to position [0, 0]
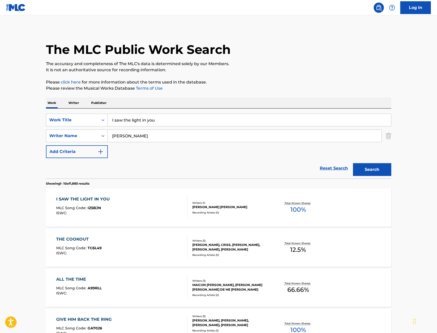
click at [129, 209] on div "I SAW THE LIGHT IN YOU MLC Song Code : IZ5BJN ISWC :" at bounding box center [121, 207] width 131 height 23
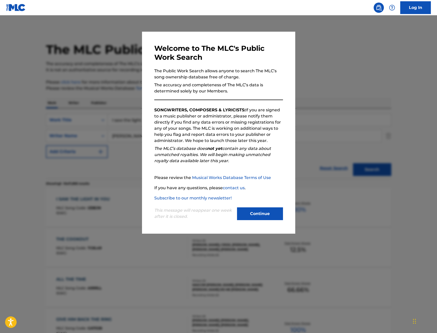
drag, startPoint x: 25, startPoint y: 132, endPoint x: 35, endPoint y: 128, distance: 11.1
click at [24, 132] on div at bounding box center [218, 181] width 437 height 333
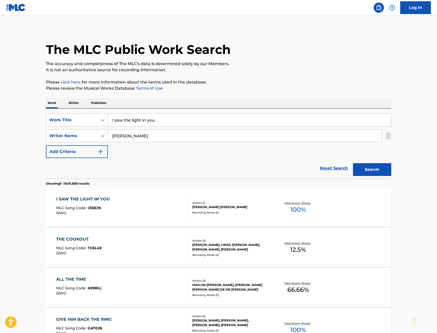
drag, startPoint x: 160, startPoint y: 115, endPoint x: 3, endPoint y: 124, distance: 157.9
click at [3, 124] on main "The MLC Public Work Search The accuracy and completeness of The MLC's data is d…" at bounding box center [218, 315] width 437 height 601
paste input "Fine Shyt"
type input "Fine Shyt"
type input "rampias"
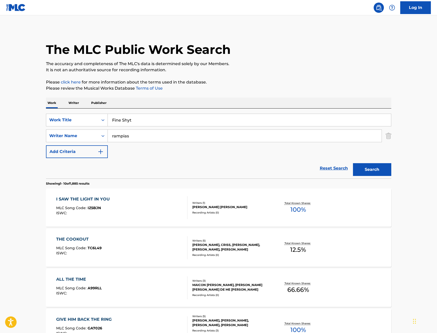
click at [353, 163] on button "Search" at bounding box center [372, 169] width 38 height 13
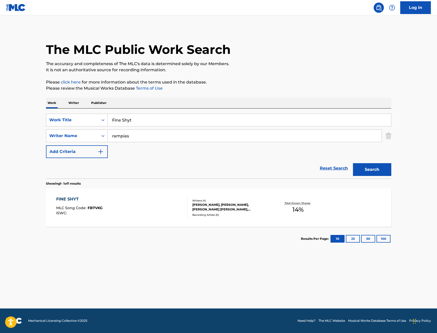
click at [109, 198] on div "FINE SHYT MLC Song Code : FB7VKG ISWC :" at bounding box center [121, 207] width 131 height 23
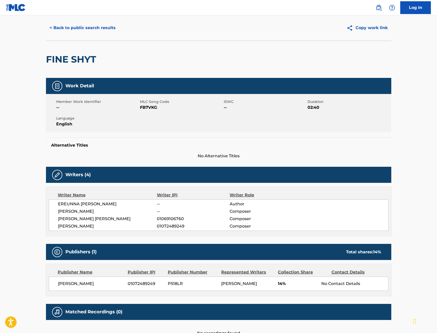
scroll to position [26, 0]
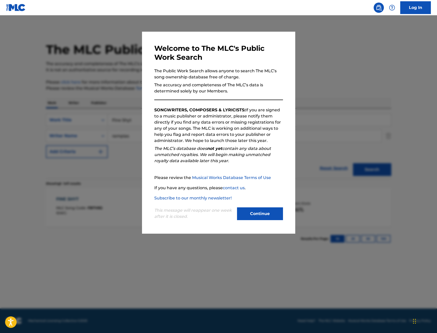
click at [51, 144] on div at bounding box center [218, 181] width 437 height 333
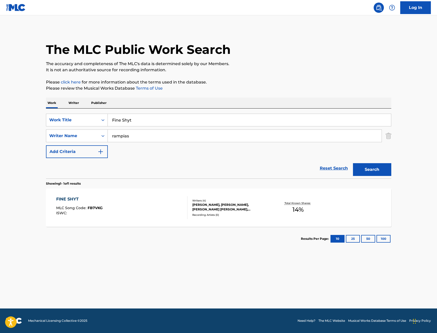
drag, startPoint x: 145, startPoint y: 121, endPoint x: 41, endPoint y: 128, distance: 104.8
click at [41, 128] on div "The MLC Public Work Search The accuracy and completeness of The MLC's data is d…" at bounding box center [218, 139] width 357 height 222
type input "[GEOGRAPHIC_DATA]"
click at [353, 163] on button "Search" at bounding box center [372, 169] width 38 height 13
click at [121, 202] on div "MIAMI MLC Song Code : MN4RME ISWC :" at bounding box center [121, 207] width 131 height 23
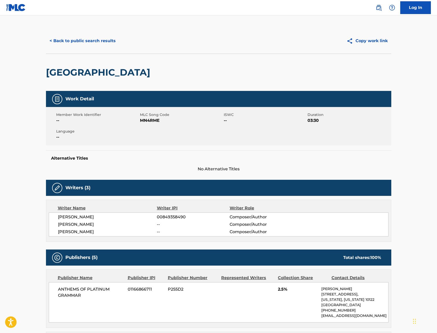
scroll to position [51, 0]
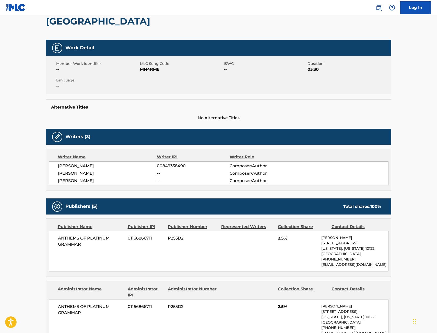
click at [50, 200] on div "Publishers (5) Total shares: 100 %" at bounding box center [218, 206] width 345 height 16
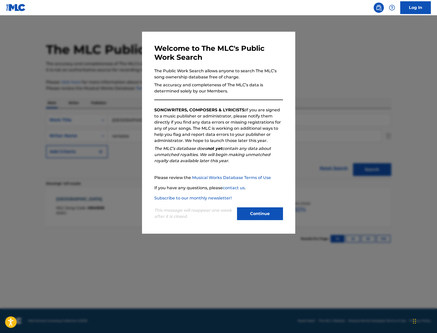
click at [51, 171] on div at bounding box center [218, 181] width 437 height 333
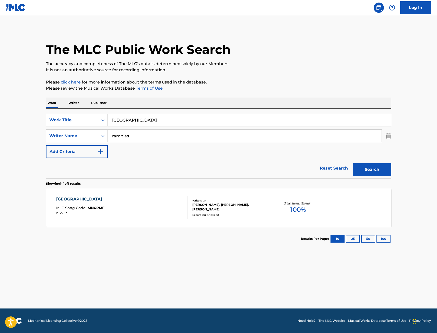
drag, startPoint x: 138, startPoint y: 121, endPoint x: 2, endPoint y: 122, distance: 136.0
click at [19, 122] on main "The MLC Public Work Search The accuracy and completeness of The MLC's data is d…" at bounding box center [218, 161] width 437 height 293
paste input "Pick Up The Phone"
type input "Pick Up The Phone"
type input "[PERSON_NAME]"
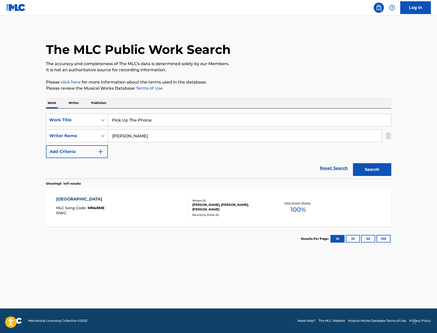
click at [353, 163] on button "Search" at bounding box center [372, 169] width 38 height 13
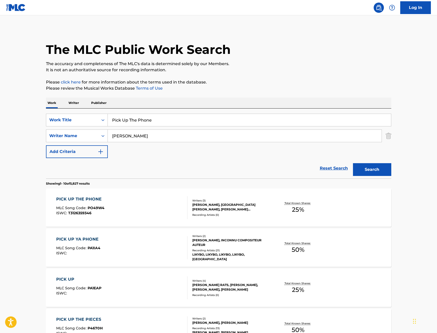
click at [19, 84] on main "The MLC Public Work Search The accuracy and completeness of The MLC's data is d…" at bounding box center [218, 315] width 437 height 601
click at [185, 125] on input "Pick Up The Phone" at bounding box center [249, 120] width 283 height 12
click at [167, 122] on input "Pick Up The Phone" at bounding box center [249, 120] width 283 height 12
drag, startPoint x: 167, startPoint y: 122, endPoint x: 56, endPoint y: 121, distance: 111.0
click at [55, 122] on div "SearchWithCriteria67f3c37a-aa04-4bc9-8d35-f97a45b433be Work Title Pick Up The P…" at bounding box center [218, 120] width 345 height 13
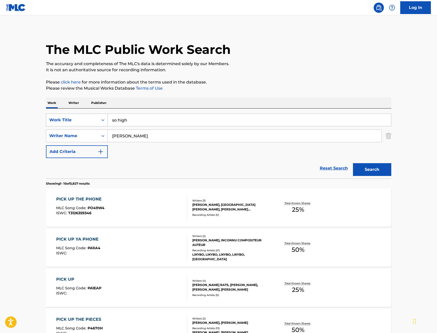
type input "so high"
type input "a"
type input "[PERSON_NAME]"
click at [353, 163] on button "Search" at bounding box center [372, 169] width 38 height 13
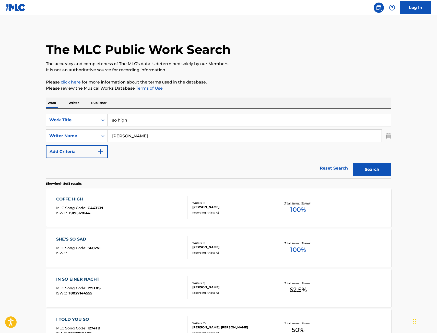
drag, startPoint x: 138, startPoint y: 123, endPoint x: 72, endPoint y: 122, distance: 65.3
click at [74, 122] on div "SearchWithCriteria67f3c37a-aa04-4bc9-8d35-f97a45b433be Work Title so high" at bounding box center [218, 120] width 345 height 13
type input "bed of roses"
type input "t"
type input "[PERSON_NAME]"
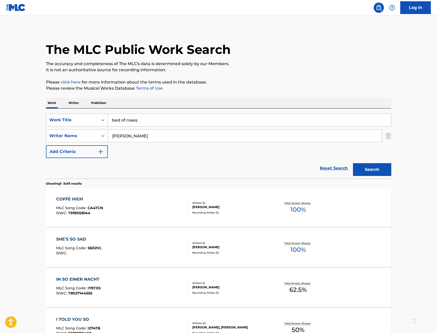
click at [353, 163] on button "Search" at bounding box center [372, 169] width 38 height 13
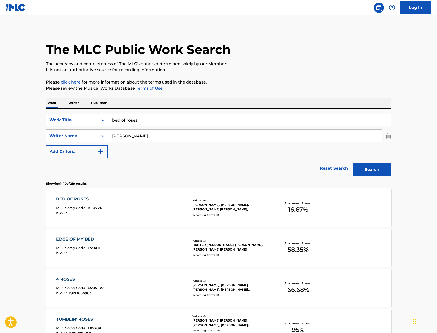
click at [160, 209] on div "BED OF ROSES MLC Song Code : BE07Z6 ISWC :" at bounding box center [121, 207] width 131 height 23
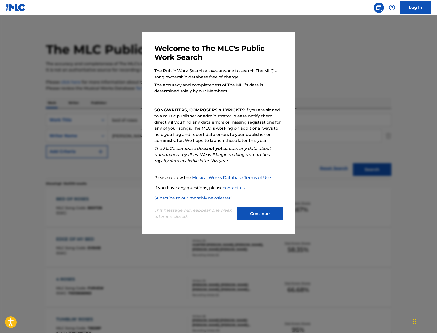
click at [127, 68] on div at bounding box center [218, 181] width 437 height 333
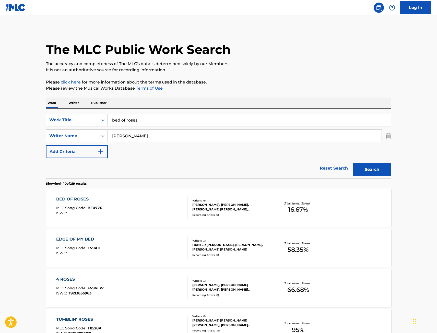
drag, startPoint x: 140, startPoint y: 117, endPoint x: 13, endPoint y: 129, distance: 127.1
click at [28, 126] on main "The MLC Public Work Search The accuracy and completeness of The MLC's data is d…" at bounding box center [218, 315] width 437 height 601
click at [353, 163] on button "Search" at bounding box center [372, 169] width 38 height 13
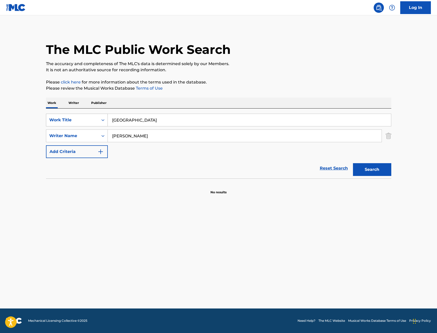
drag, startPoint x: 58, startPoint y: 126, endPoint x: 49, endPoint y: 125, distance: 8.9
click at [56, 126] on div "SearchWithCriteria67f3c37a-aa04-4bc9-8d35-f97a45b433be Work Title miami" at bounding box center [218, 120] width 345 height 13
type input "Rolling Thunder"
click at [376, 172] on button "Search" at bounding box center [372, 169] width 38 height 13
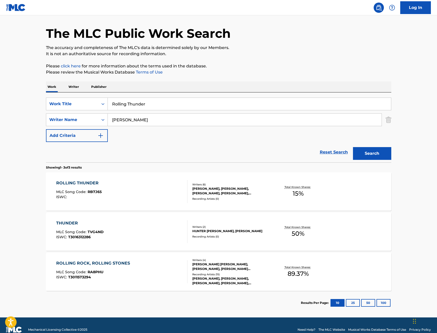
scroll to position [25, 0]
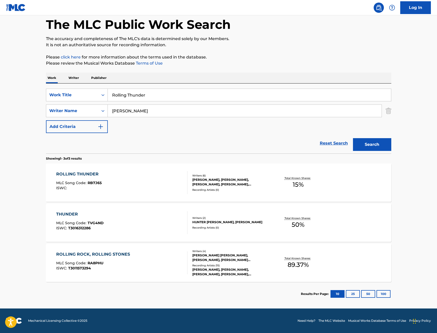
click at [138, 187] on div "ROLLING THUNDER MLC Song Code : RB7J65 ISWC :" at bounding box center [121, 182] width 131 height 23
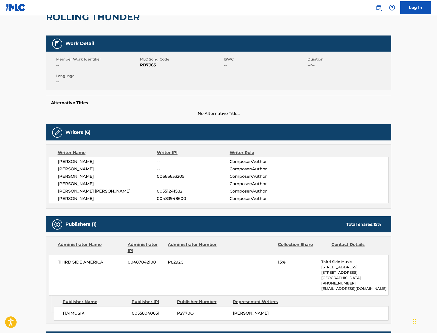
scroll to position [51, 0]
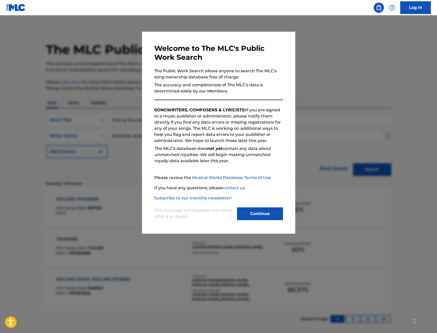
click at [123, 84] on div at bounding box center [218, 181] width 437 height 333
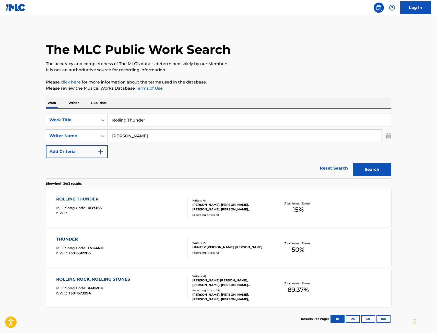
drag, startPoint x: 108, startPoint y: 122, endPoint x: 34, endPoint y: 125, distance: 74.8
click at [49, 124] on div "SearchWithCriteria67f3c37a-aa04-4bc9-8d35-f97a45b433be Work Title Rolling Thund…" at bounding box center [218, 120] width 345 height 13
type input "s"
type input "fine shyt"
type input "rampias"
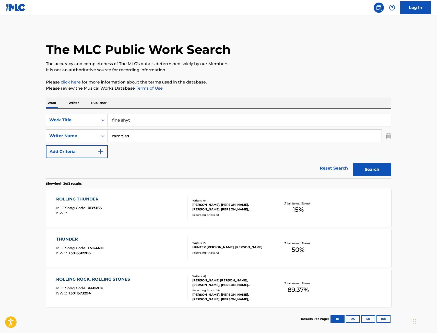
click at [353, 163] on button "Search" at bounding box center [372, 169] width 38 height 13
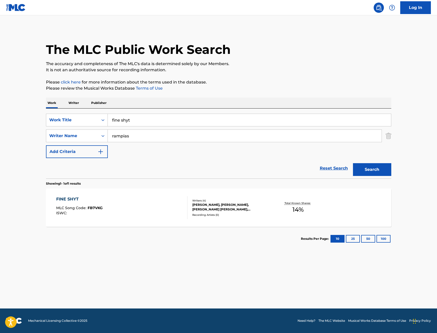
click at [131, 205] on div "FINE SHYT MLC Song Code : FB7VKG ISWC :" at bounding box center [121, 207] width 131 height 23
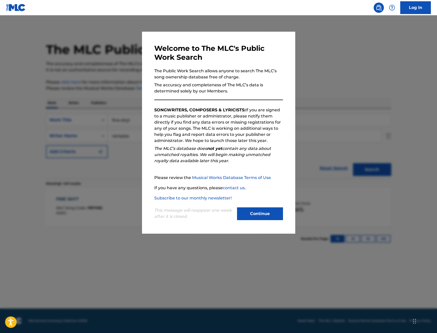
click at [93, 65] on div at bounding box center [218, 181] width 437 height 333
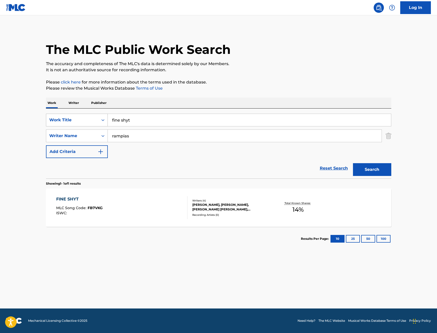
drag, startPoint x: 148, startPoint y: 120, endPoint x: 54, endPoint y: 122, distance: 93.7
click at [69, 124] on div "SearchWithCriteria67f3c37a-aa04-4bc9-8d35-f97a45b433be Work Title fine shyt" at bounding box center [218, 120] width 345 height 13
type input "did you love me"
type input "conran"
click at [353, 163] on button "Search" at bounding box center [372, 169] width 38 height 13
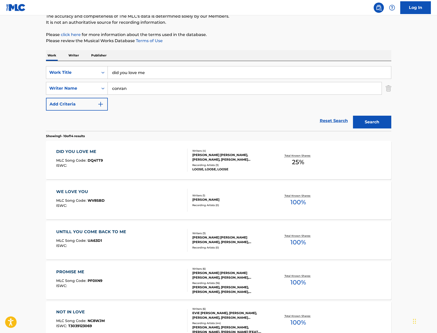
scroll to position [51, 0]
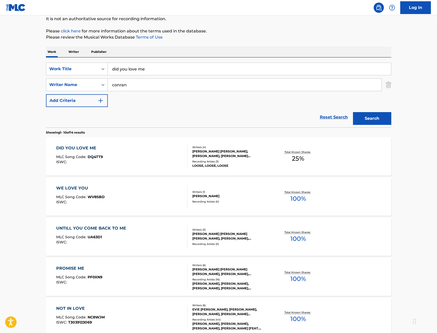
click at [145, 156] on div "DID YOU LOVE ME MLC Song Code : DQ4TT9 ISWC :" at bounding box center [121, 156] width 131 height 23
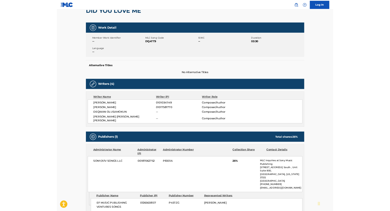
scroll to position [51, 0]
